Goal: Information Seeking & Learning: Learn about a topic

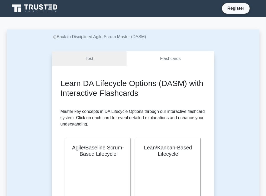
click at [90, 60] on link "Test" at bounding box center [89, 58] width 75 height 15
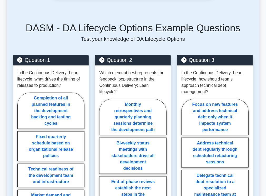
scroll to position [295, 0]
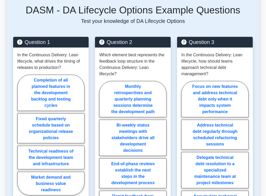
click at [11, 59] on div "Question 1 In the Continuous Delivery: Lean lifecycle, what drives the timing o…" at bounding box center [51, 146] width 82 height 219
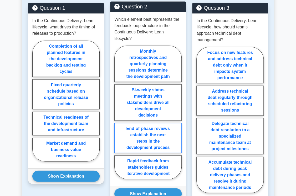
scroll to position [338, 0]
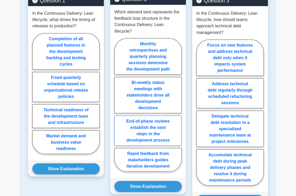
click at [150, 115] on label "End-of-phase reviews establish the next steps in the development process" at bounding box center [147, 130] width 67 height 30
click at [118, 108] on input "End-of-phase reviews establish the next steps in the development process" at bounding box center [115, 106] width 3 height 3
radio input "true"
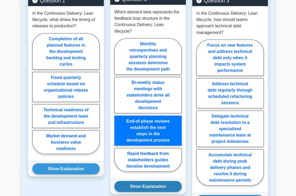
click at [152, 181] on button "Show Explanation" at bounding box center [147, 186] width 67 height 11
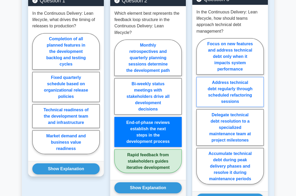
click at [231, 81] on label "Address technical debt regularly through scheduled refactoring sessions" at bounding box center [229, 92] width 67 height 30
click at [200, 111] on input "Address technical debt regularly through scheduled refactoring sessions" at bounding box center [197, 112] width 3 height 3
radio input "true"
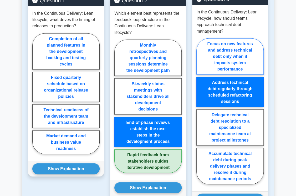
click at [227, 41] on label "Focus on new features and address technical debt only when it impacts system pe…" at bounding box center [229, 56] width 67 height 36
click at [200, 111] on input "Focus on new features and address technical debt only when it impacts system pe…" at bounding box center [197, 112] width 3 height 3
radio input "true"
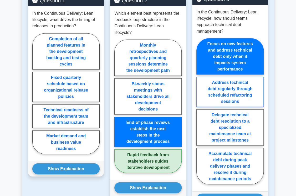
click at [233, 77] on label "Address technical debt regularly through scheduled refactoring sessions" at bounding box center [229, 92] width 67 height 30
click at [200, 111] on input "Address technical debt regularly through scheduled refactoring sessions" at bounding box center [197, 112] width 3 height 3
radio input "true"
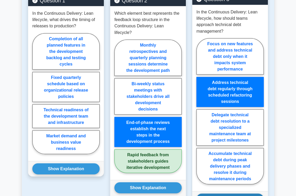
click at [239, 193] on button "Show Explanation" at bounding box center [229, 198] width 67 height 11
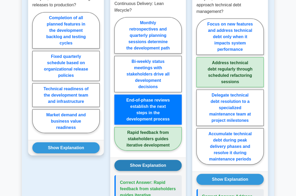
scroll to position [296, 0]
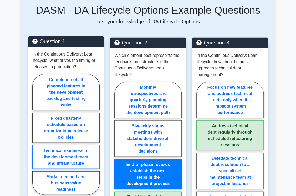
click at [64, 145] on label "Technical readiness of the development team and infrastructure" at bounding box center [65, 157] width 67 height 24
click at [36, 138] on input "Technical readiness of the development team and infrastructure" at bounding box center [33, 135] width 3 height 3
radio input "true"
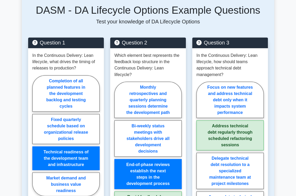
scroll to position [317, 0]
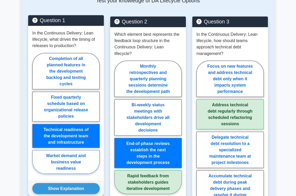
click at [84, 150] on label "Market demand and business value readiness" at bounding box center [65, 162] width 67 height 24
click at [36, 117] on input "Market demand and business value readiness" at bounding box center [33, 114] width 3 height 3
radio input "true"
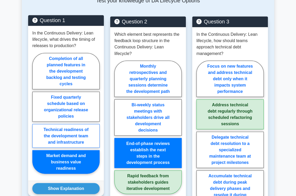
click at [84, 124] on label "Technical readiness of the development team and infrastructure" at bounding box center [65, 136] width 67 height 24
click at [36, 117] on input "Technical readiness of the development team and infrastructure" at bounding box center [33, 114] width 3 height 3
radio input "true"
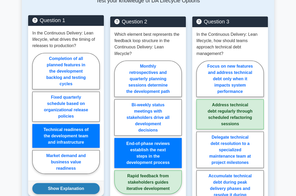
click at [67, 183] on button "Show Explanation" at bounding box center [65, 188] width 67 height 11
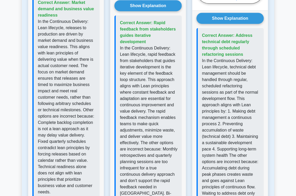
scroll to position [527, 0]
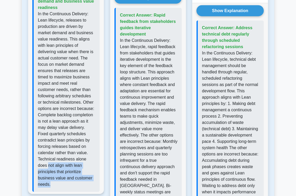
drag, startPoint x: 60, startPoint y: 145, endPoint x: 85, endPoint y: 163, distance: 30.3
click at [85, 163] on p "In the Continuous Delivery: Lean lifecycle, releases to production are driven b…" at bounding box center [67, 99] width 58 height 177
click at [79, 170] on div "Correct Answer: Market demand and business value readiness" at bounding box center [65, 90] width 67 height 204
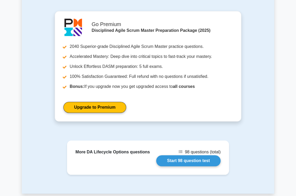
scroll to position [842, 0]
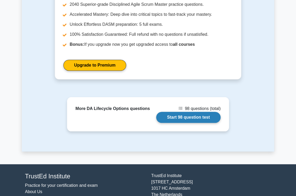
click at [198, 112] on link "Start 98 question test" at bounding box center [188, 117] width 64 height 11
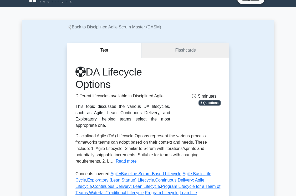
scroll to position [0, 0]
